Goal: Transaction & Acquisition: Obtain resource

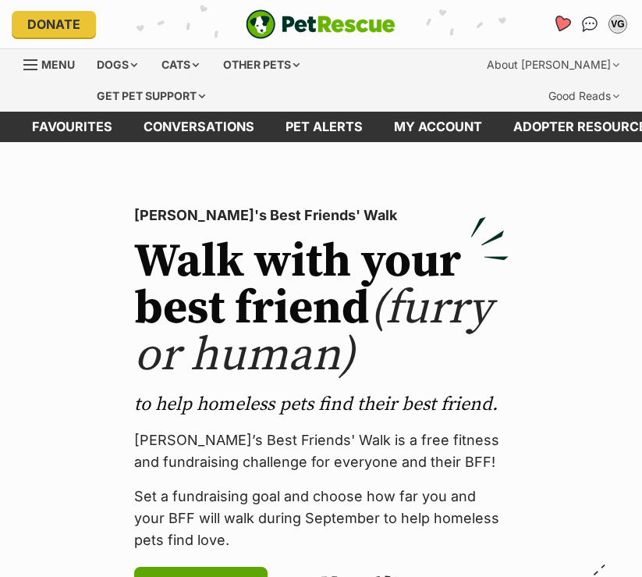
click at [346, 22] on icon "Favourites" at bounding box center [561, 24] width 19 height 18
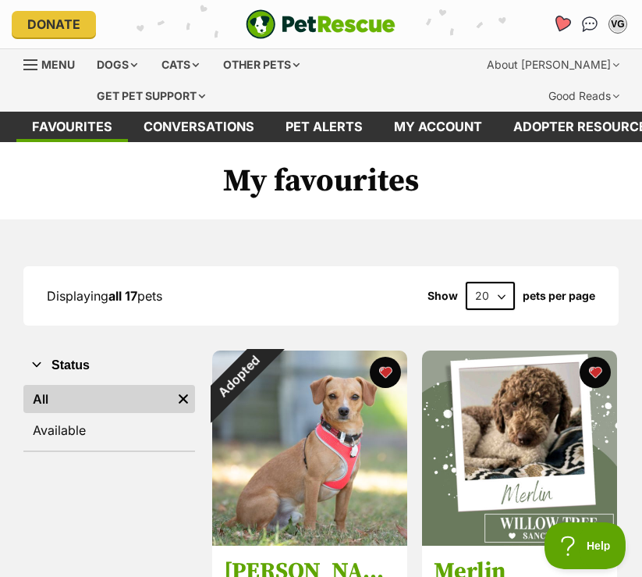
click at [561, 29] on icon "Favourites" at bounding box center [561, 24] width 19 height 18
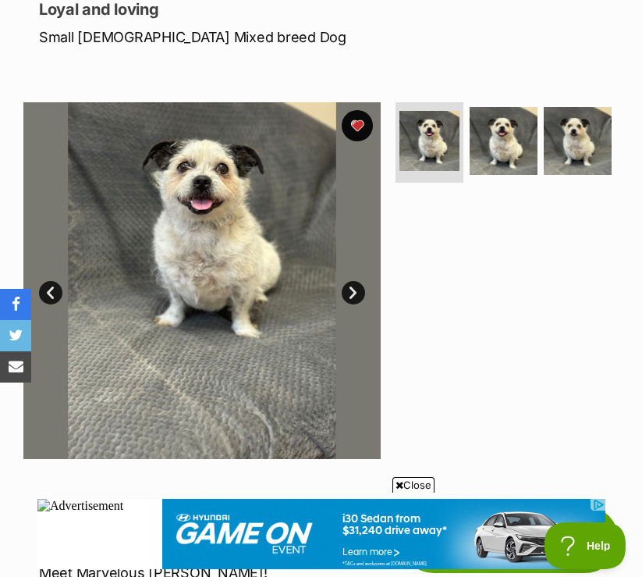
click at [354, 296] on link "Next" at bounding box center [353, 292] width 23 height 23
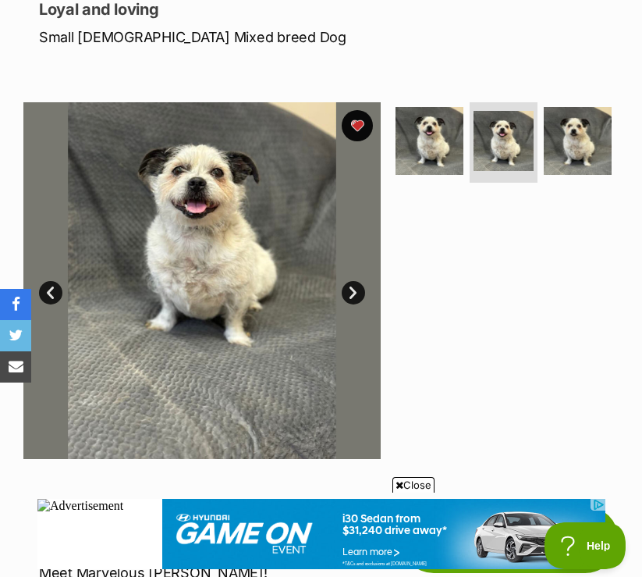
click at [354, 293] on link "Next" at bounding box center [353, 292] width 23 height 23
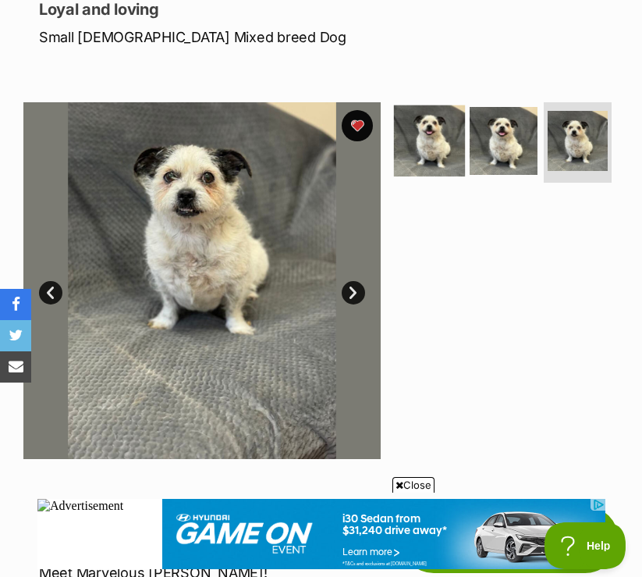
click at [450, 133] on img at bounding box center [429, 140] width 71 height 71
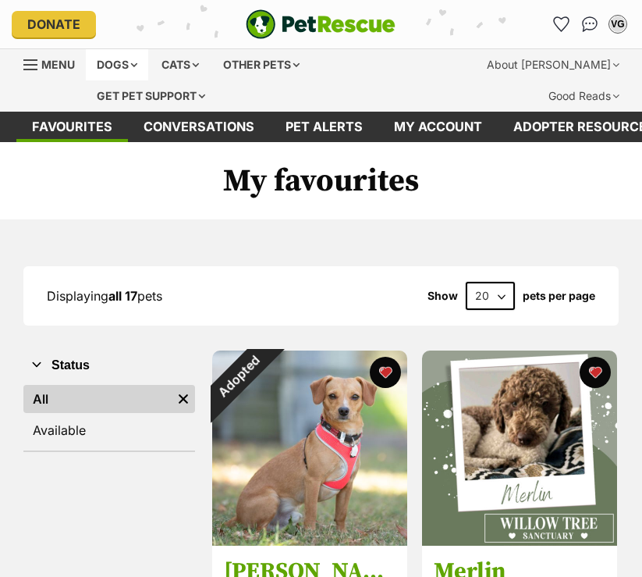
click at [133, 55] on div "Dogs" at bounding box center [117, 64] width 62 height 31
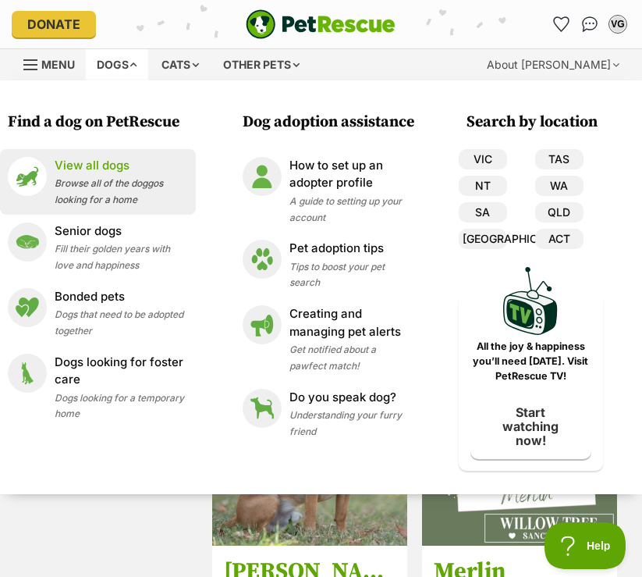
click at [166, 180] on div "View all dogs Browse all of the doggos looking for a home" at bounding box center [121, 182] width 133 height 50
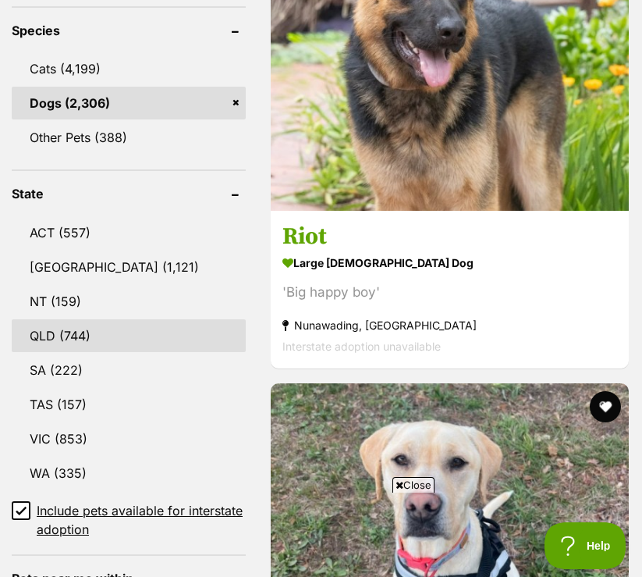
click at [99, 319] on link "QLD (744)" at bounding box center [129, 335] width 234 height 33
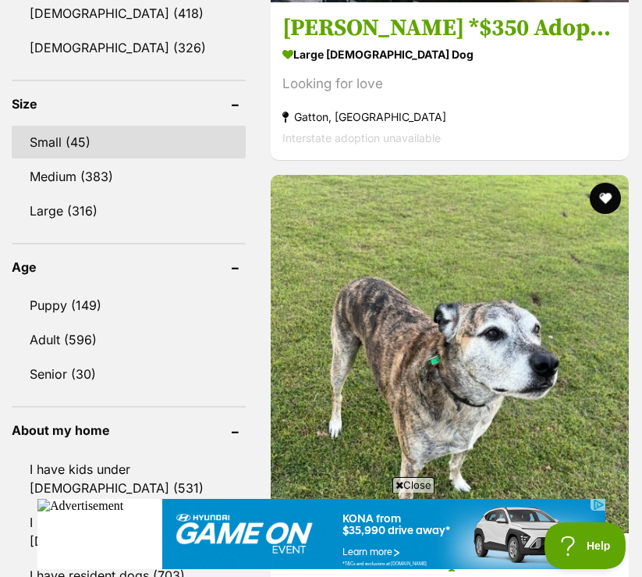
click at [122, 126] on link "Small (45)" at bounding box center [129, 142] width 234 height 33
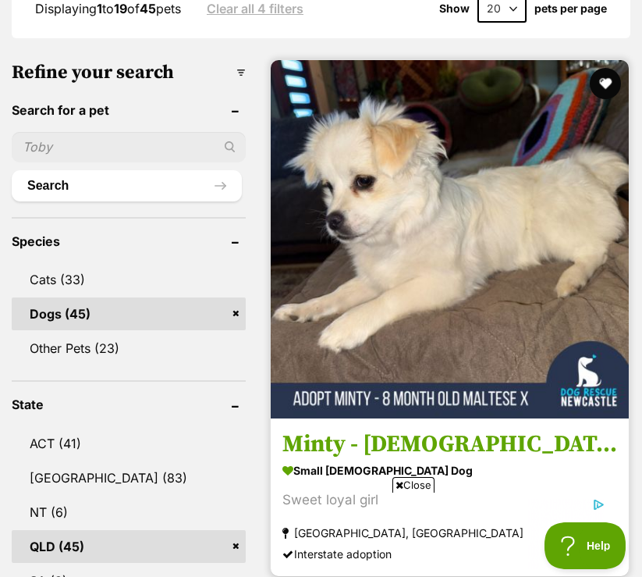
scroll to position [637, 0]
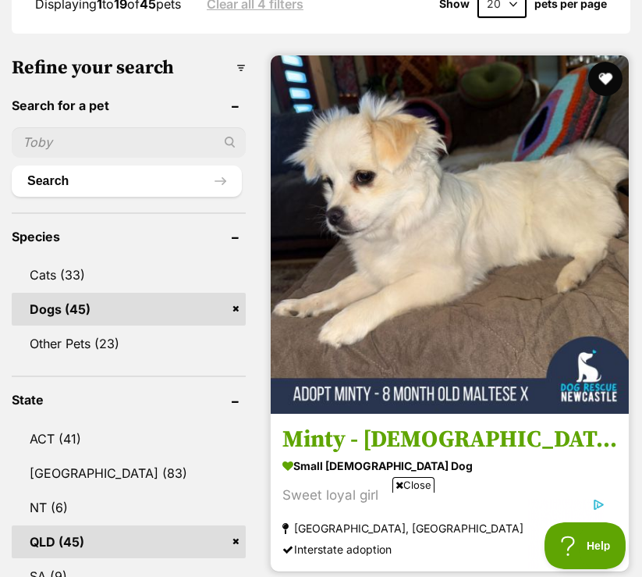
click at [606, 62] on button "favourite" at bounding box center [605, 79] width 34 height 34
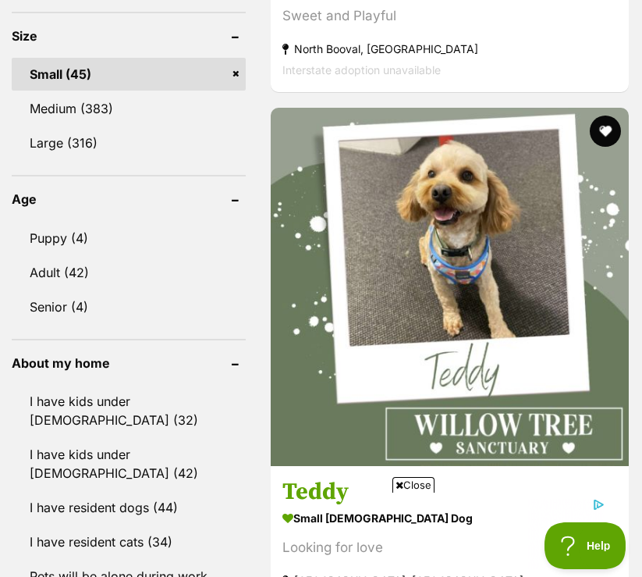
scroll to position [1667, 0]
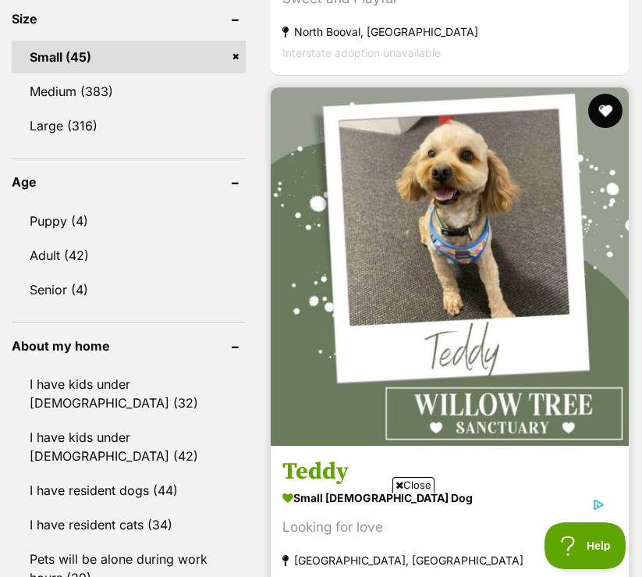
click at [599, 94] on button "favourite" at bounding box center [605, 111] width 34 height 34
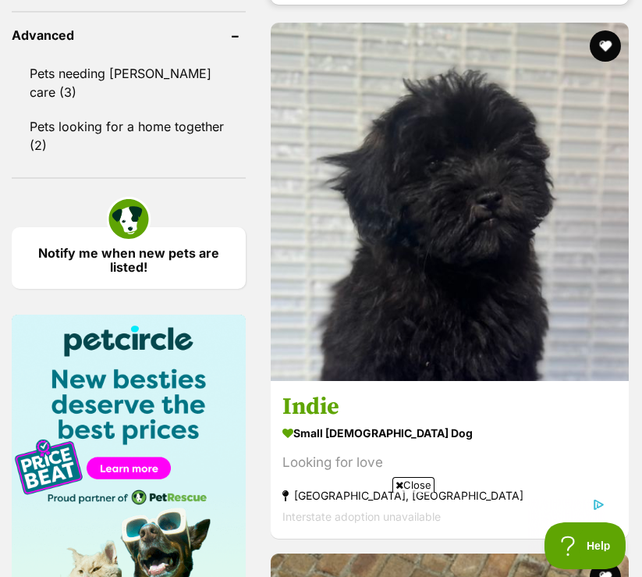
scroll to position [2266, 0]
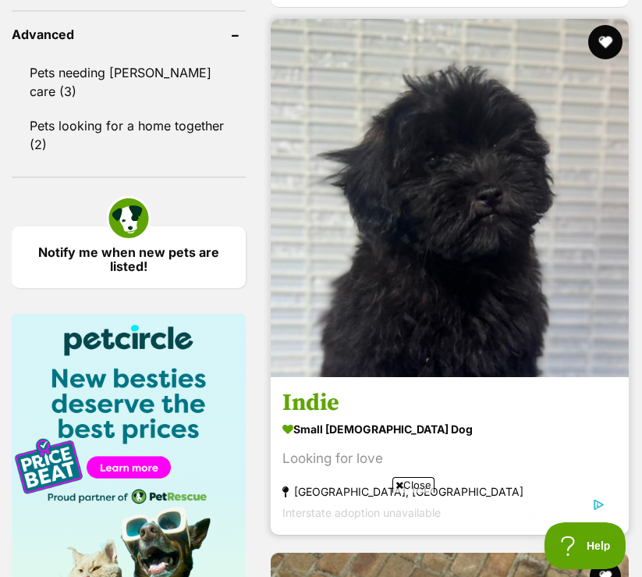
click at [604, 25] on button "favourite" at bounding box center [605, 42] width 34 height 34
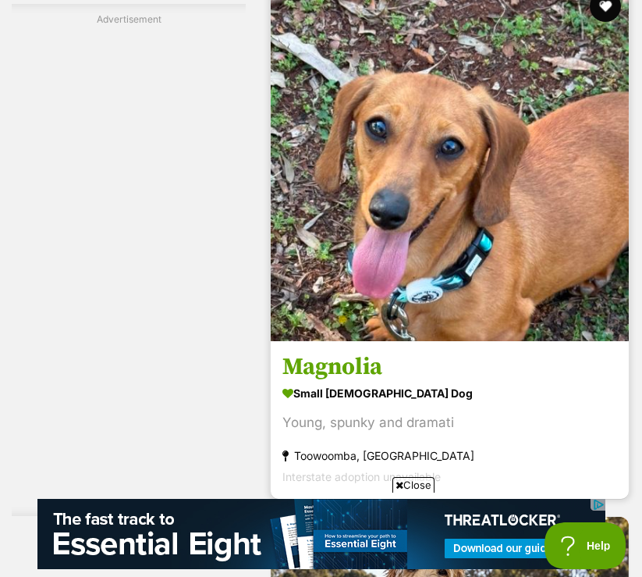
scroll to position [5676, 0]
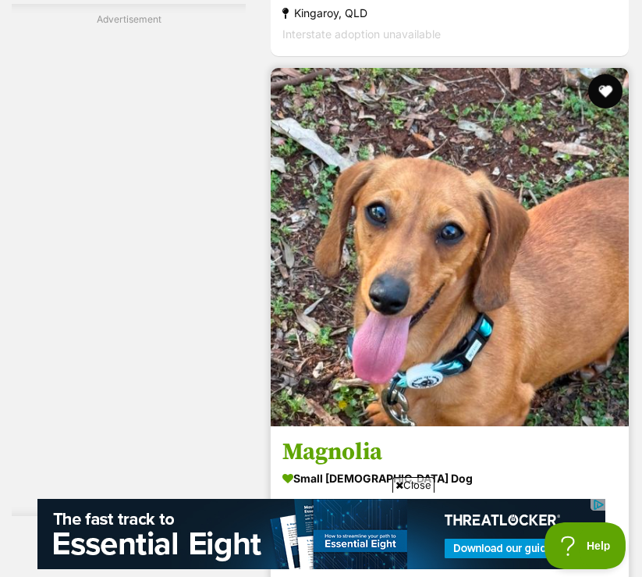
click at [609, 74] on button "favourite" at bounding box center [605, 91] width 34 height 34
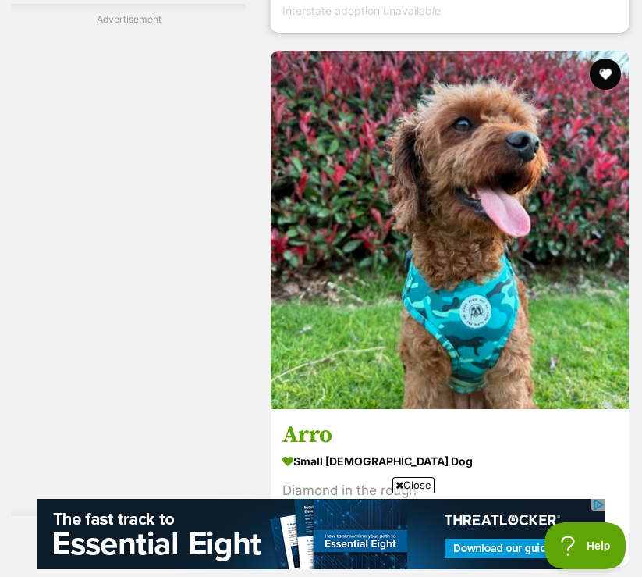
scroll to position [7082, 0]
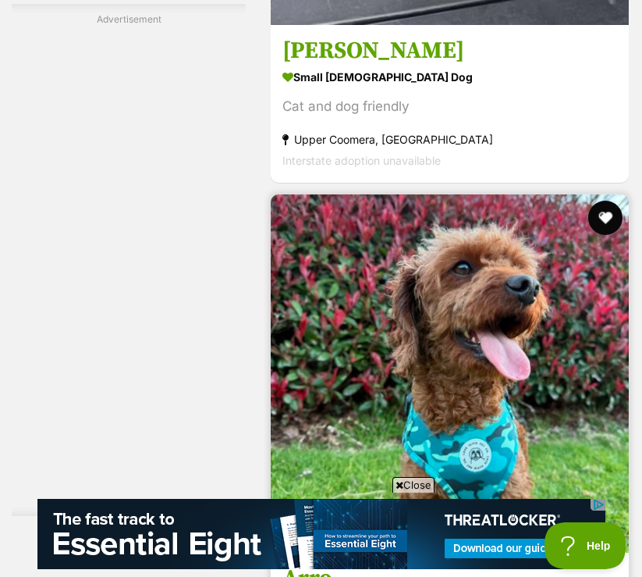
click at [611, 201] on button "favourite" at bounding box center [605, 218] width 34 height 34
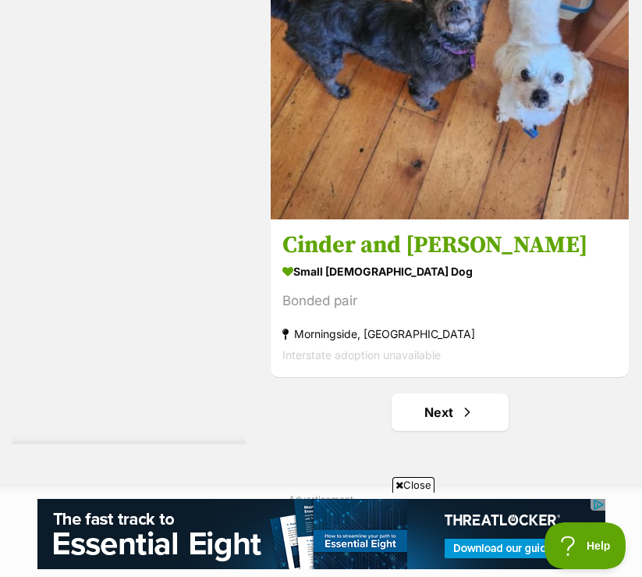
scroll to position [11892, 0]
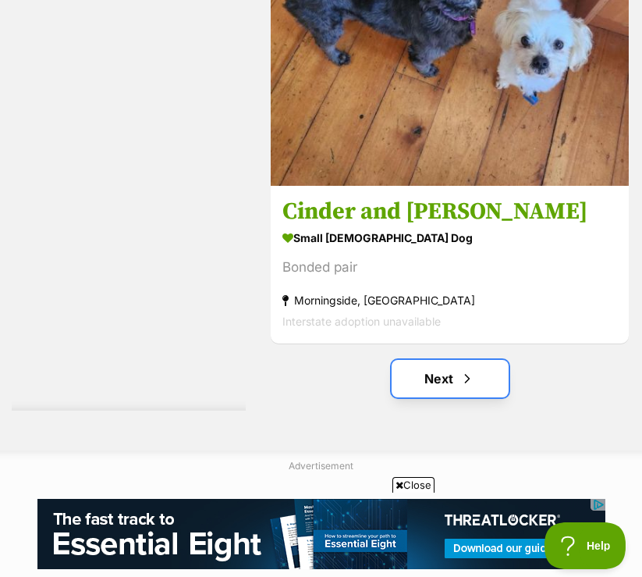
click at [475, 360] on link "Next" at bounding box center [450, 378] width 117 height 37
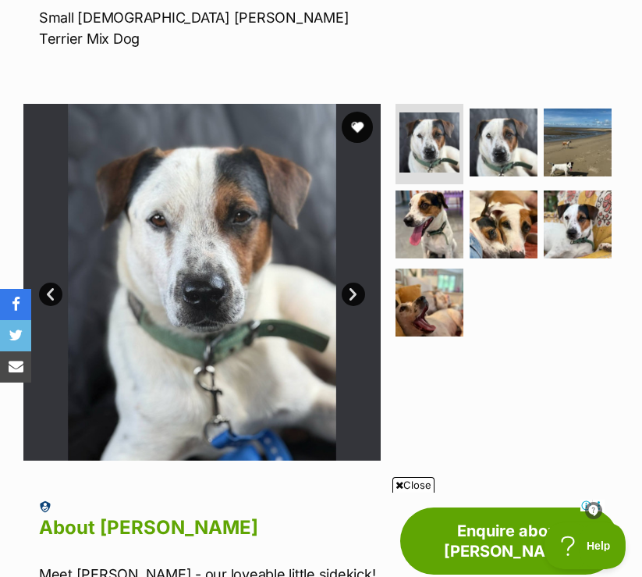
scroll to position [275, 0]
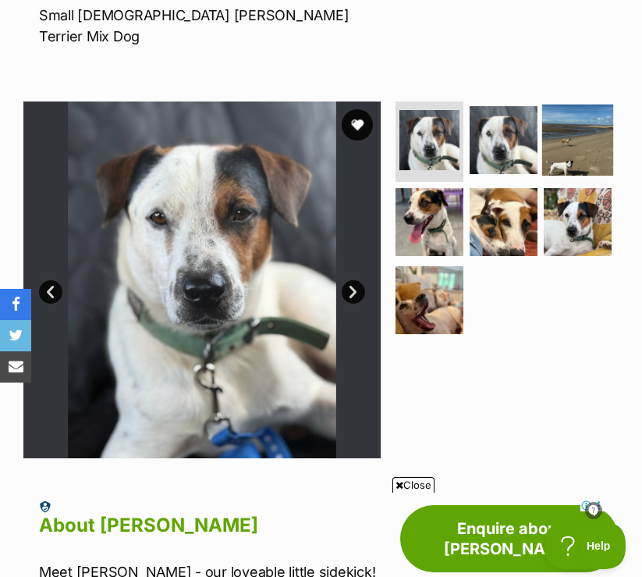
click at [589, 110] on img at bounding box center [577, 139] width 71 height 71
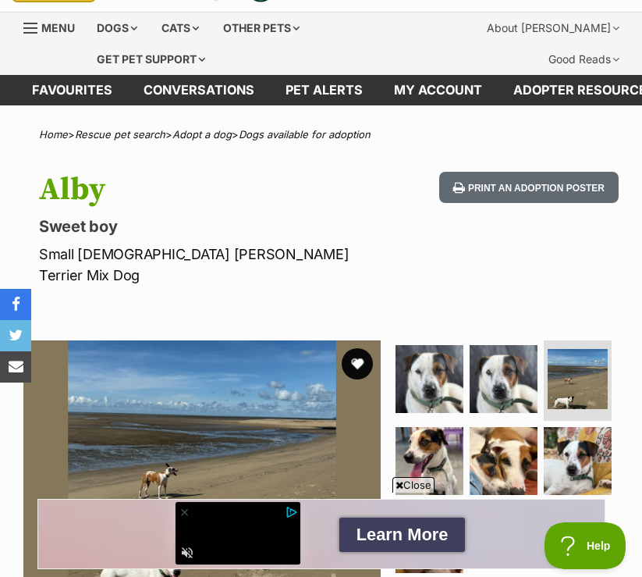
scroll to position [0, 0]
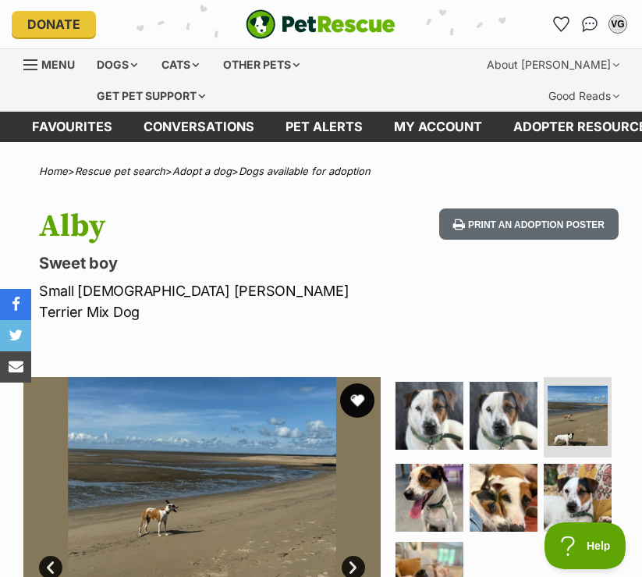
click at [343, 383] on button "favourite" at bounding box center [357, 400] width 34 height 34
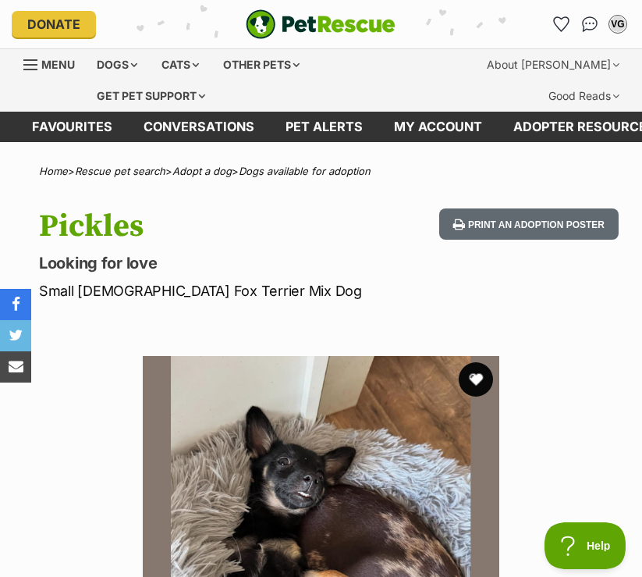
click at [483, 373] on button "favourite" at bounding box center [476, 379] width 34 height 34
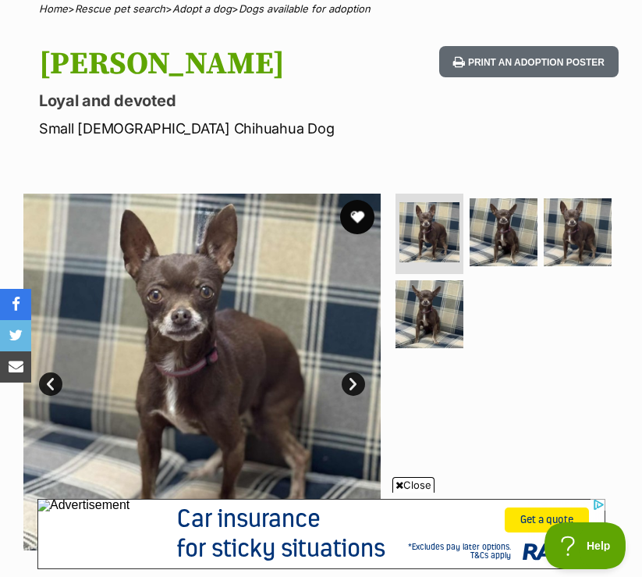
click at [360, 214] on button "favourite" at bounding box center [357, 217] width 34 height 34
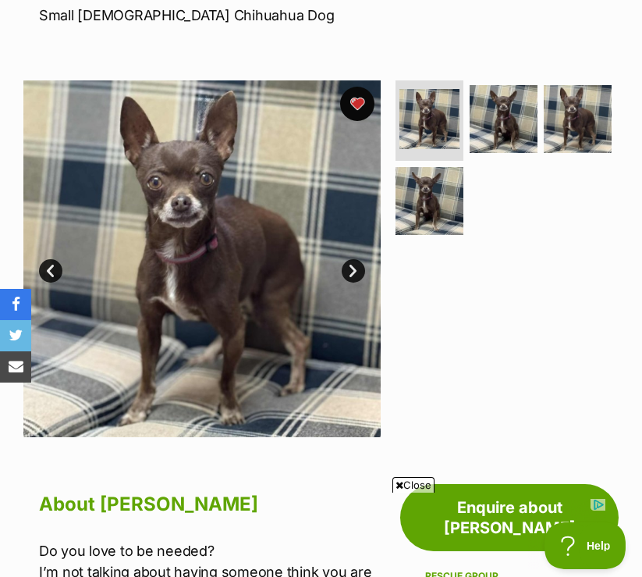
click at [365, 104] on button "favourite" at bounding box center [357, 104] width 34 height 34
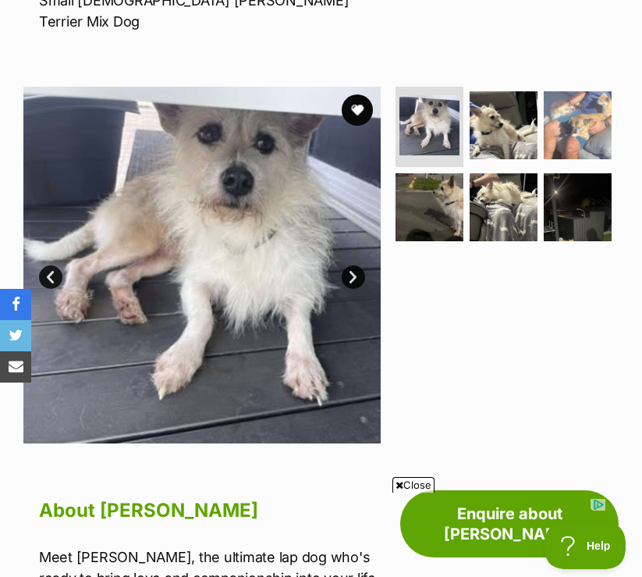
scroll to position [289, 0]
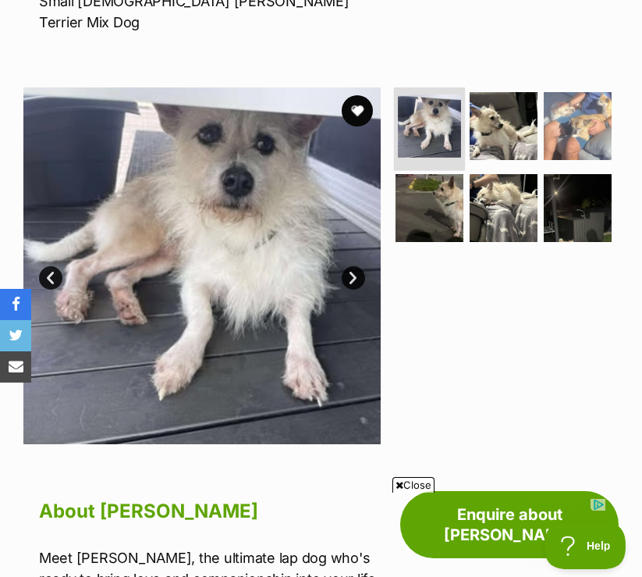
click at [420, 115] on img at bounding box center [429, 125] width 63 height 63
click at [508, 96] on img at bounding box center [503, 125] width 71 height 71
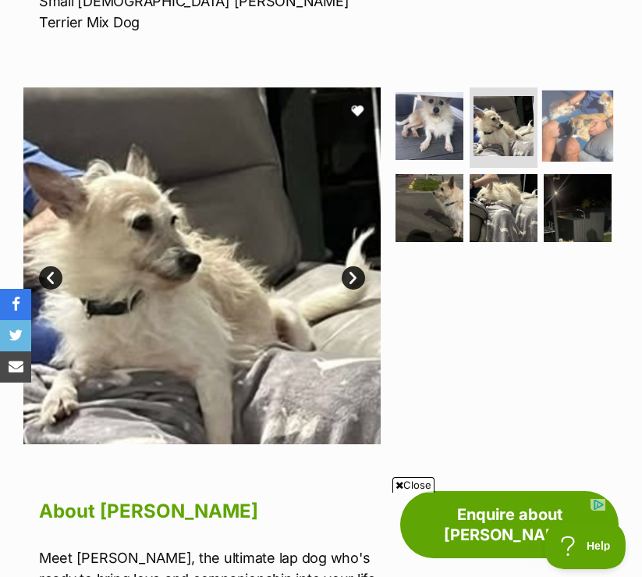
click at [589, 117] on img at bounding box center [577, 125] width 71 height 71
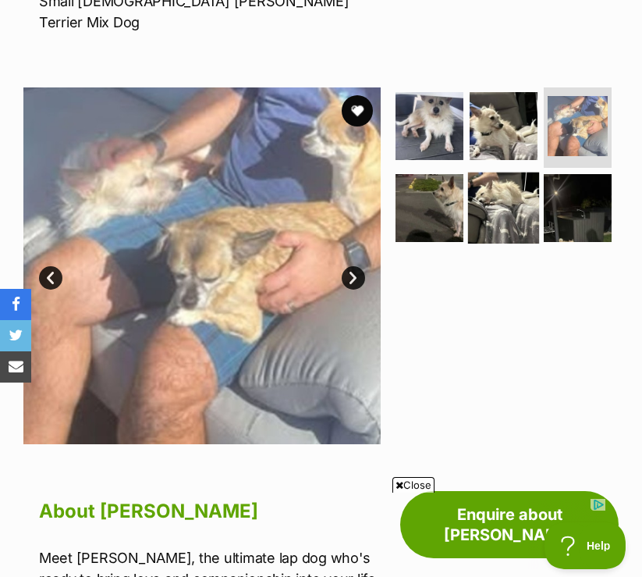
click at [474, 186] on img at bounding box center [503, 207] width 71 height 71
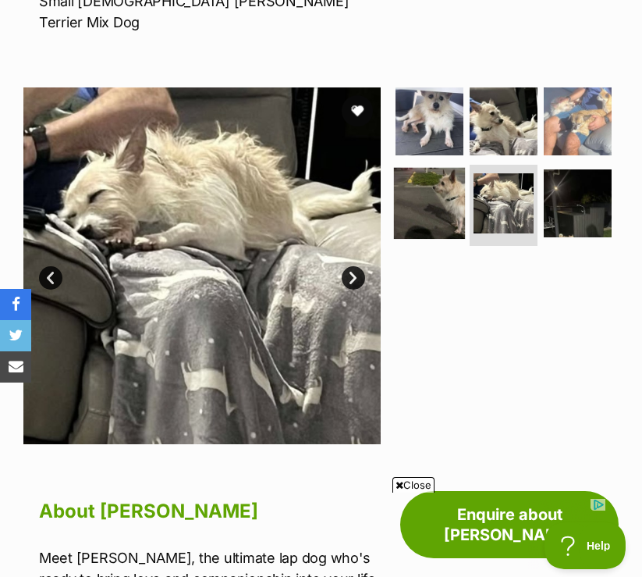
click at [458, 186] on img at bounding box center [429, 203] width 71 height 71
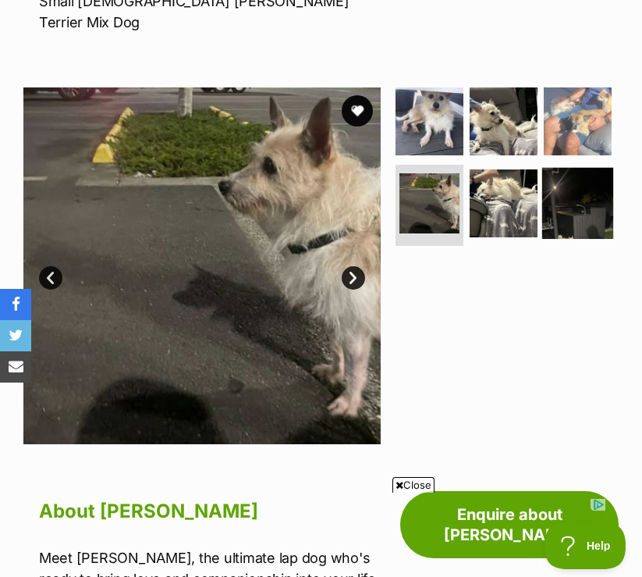
click at [584, 194] on img at bounding box center [577, 203] width 71 height 71
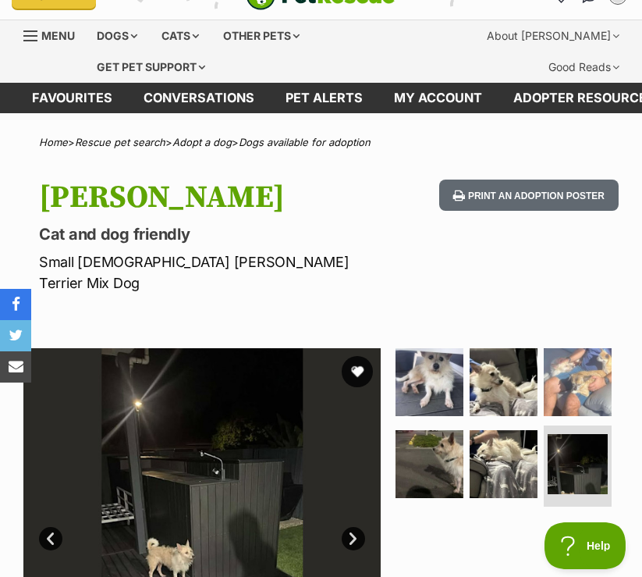
scroll to position [0, 0]
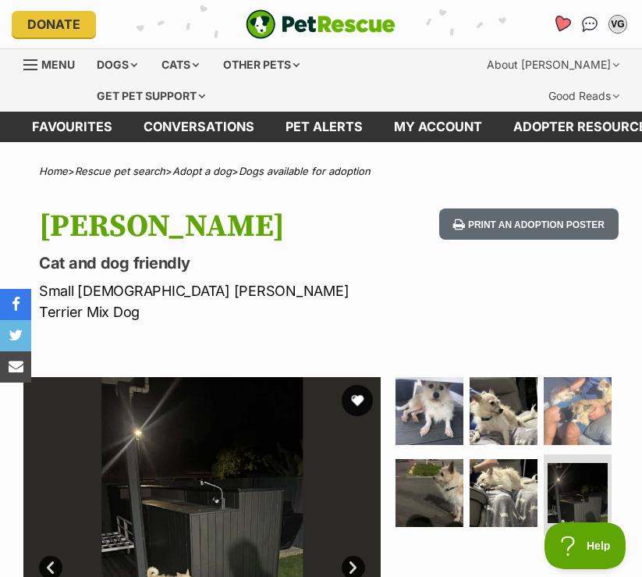
click at [560, 21] on icon "Favourites" at bounding box center [561, 24] width 19 height 18
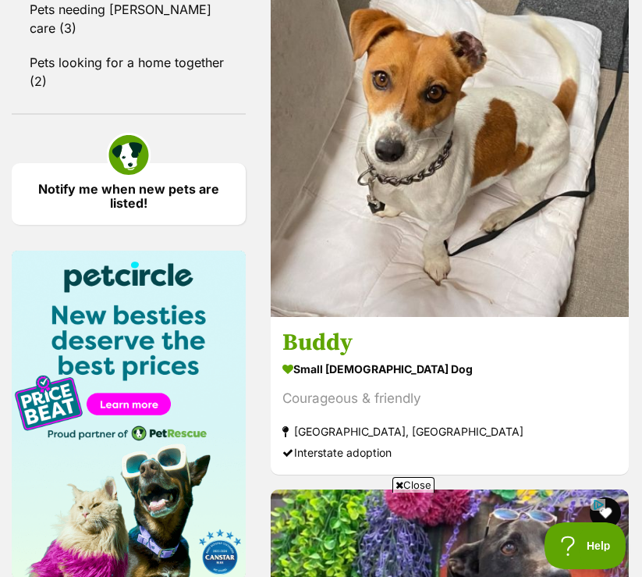
scroll to position [1987, 0]
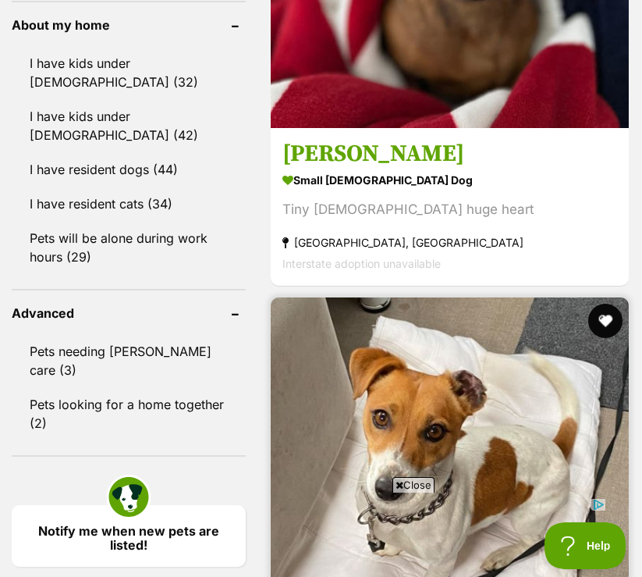
click at [602, 304] on button "favourite" at bounding box center [605, 321] width 34 height 34
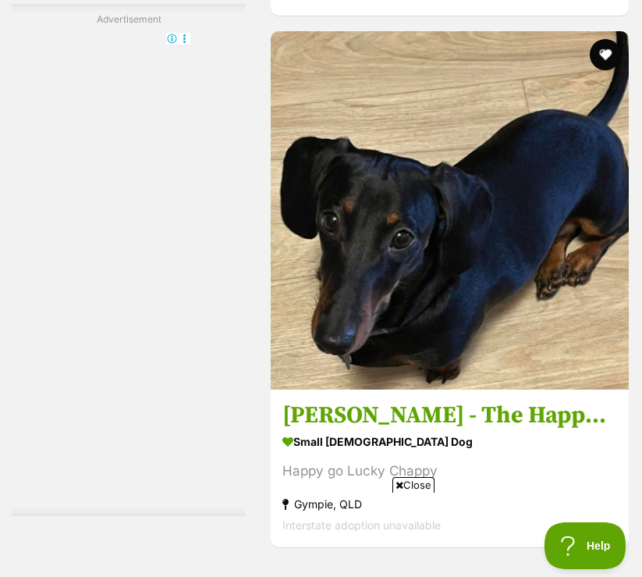
scroll to position [6769, 0]
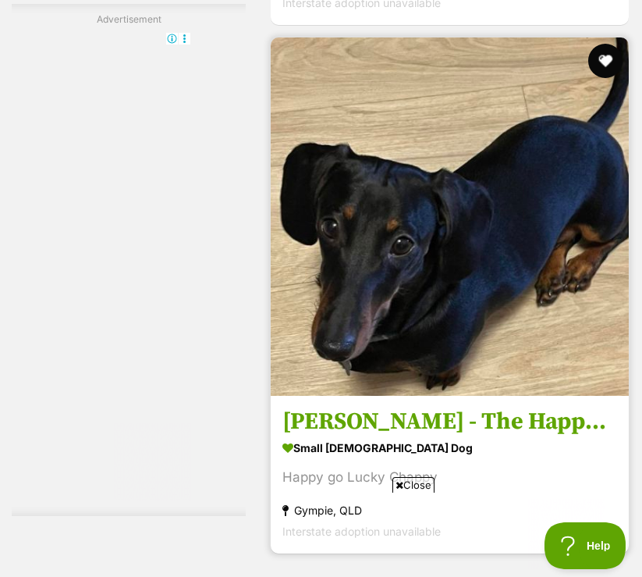
click at [612, 44] on button "favourite" at bounding box center [605, 61] width 34 height 34
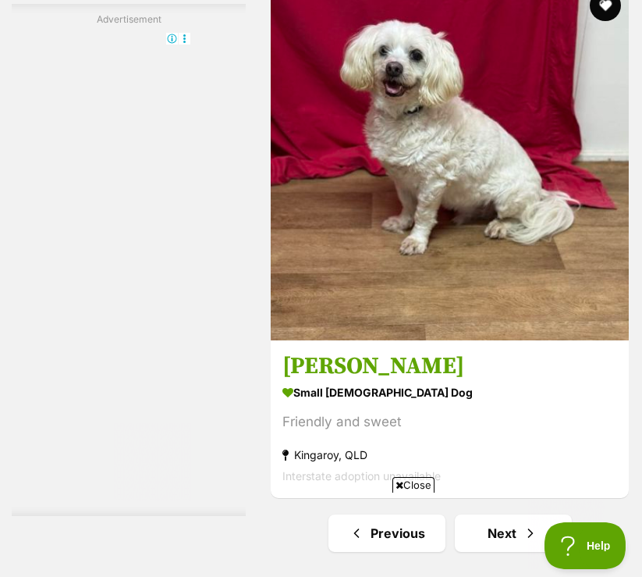
scroll to position [11793, 0]
